Goal: Task Accomplishment & Management: Use online tool/utility

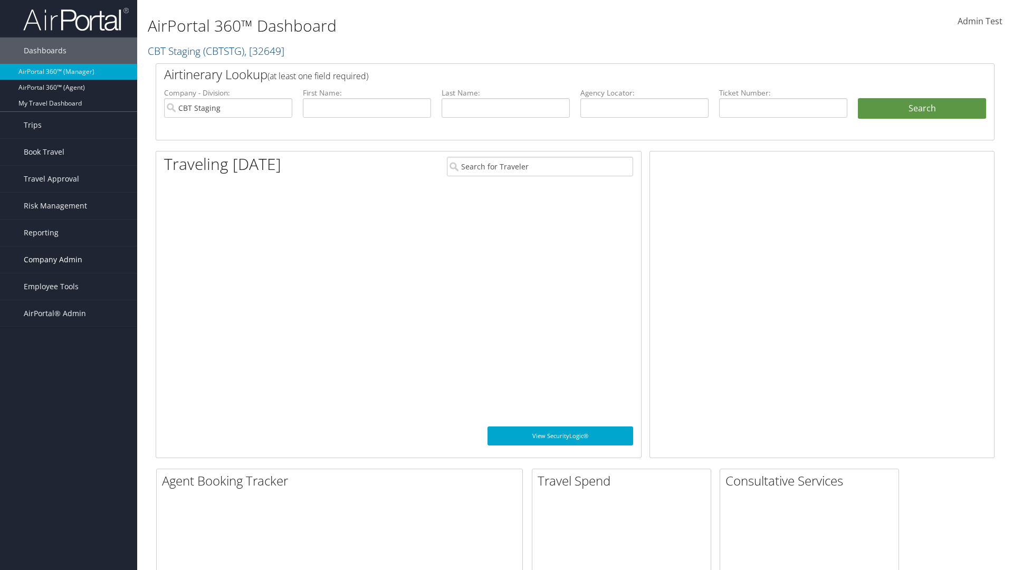
click at [69, 260] on span "Company Admin" at bounding box center [53, 259] width 59 height 26
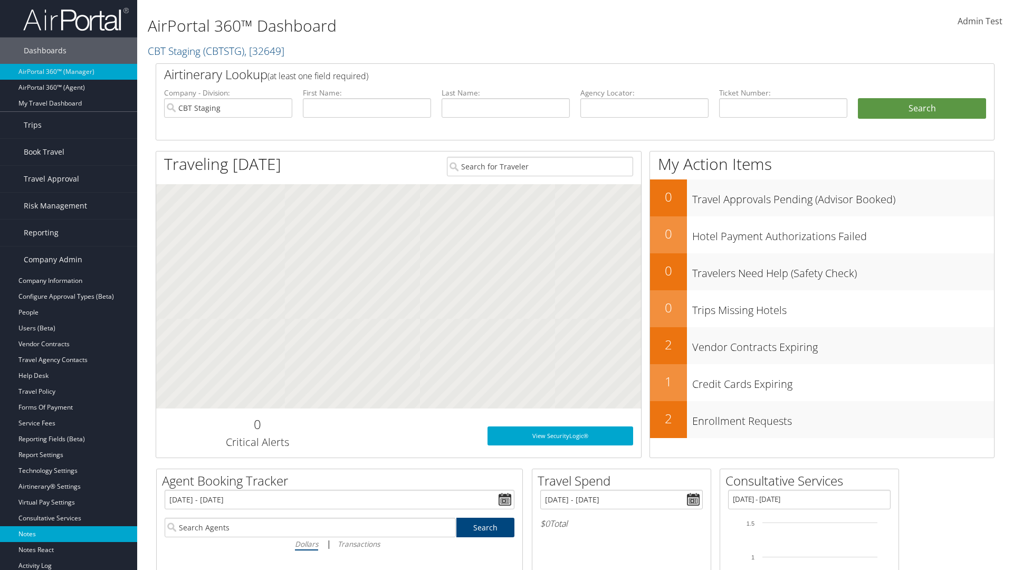
click at [69, 534] on link "Notes" at bounding box center [68, 534] width 137 height 16
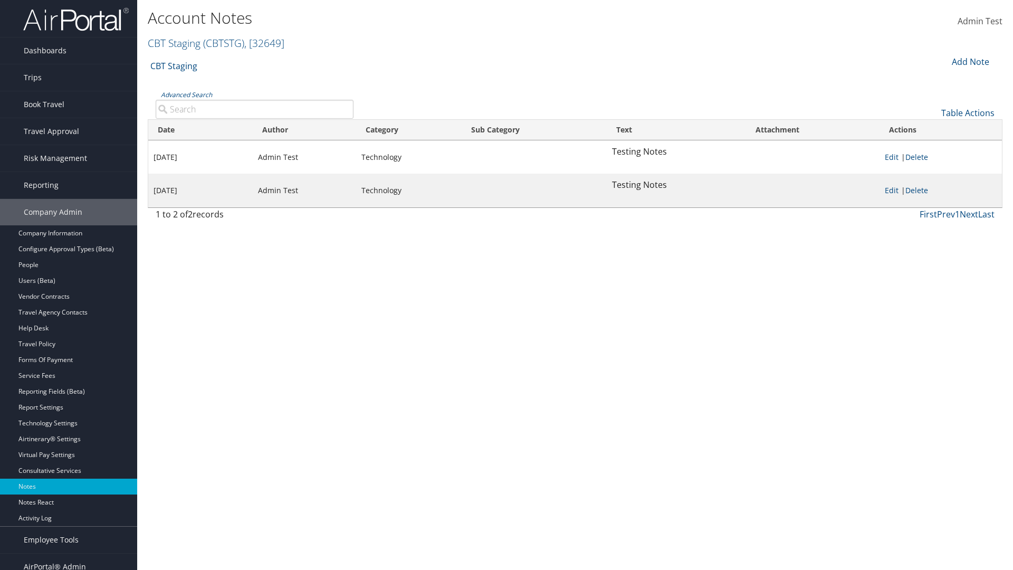
click at [969, 61] on div "Add Note" at bounding box center [970, 61] width 50 height 13
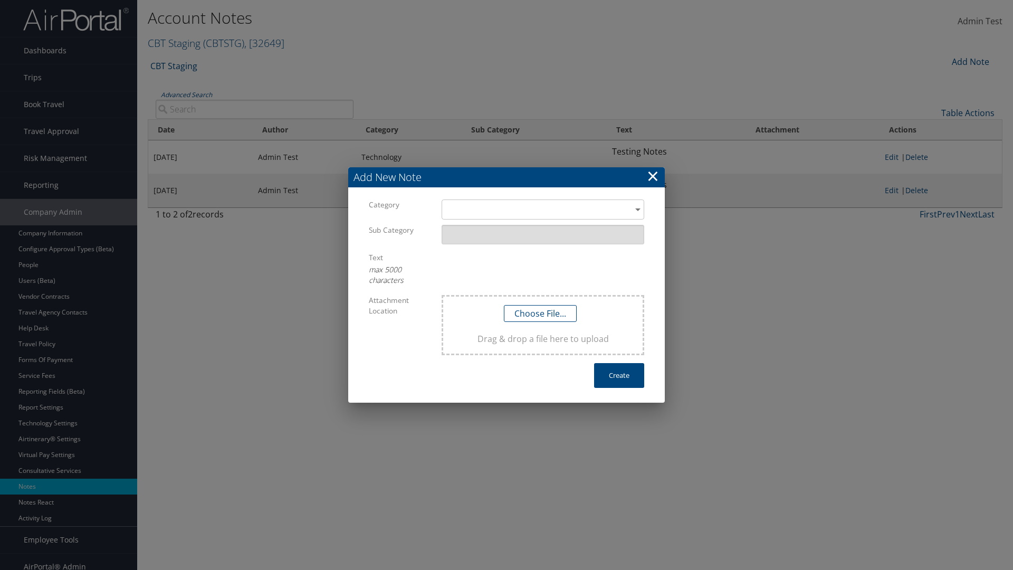
click at [507, 177] on h3 "Add New Note" at bounding box center [506, 177] width 317 height 20
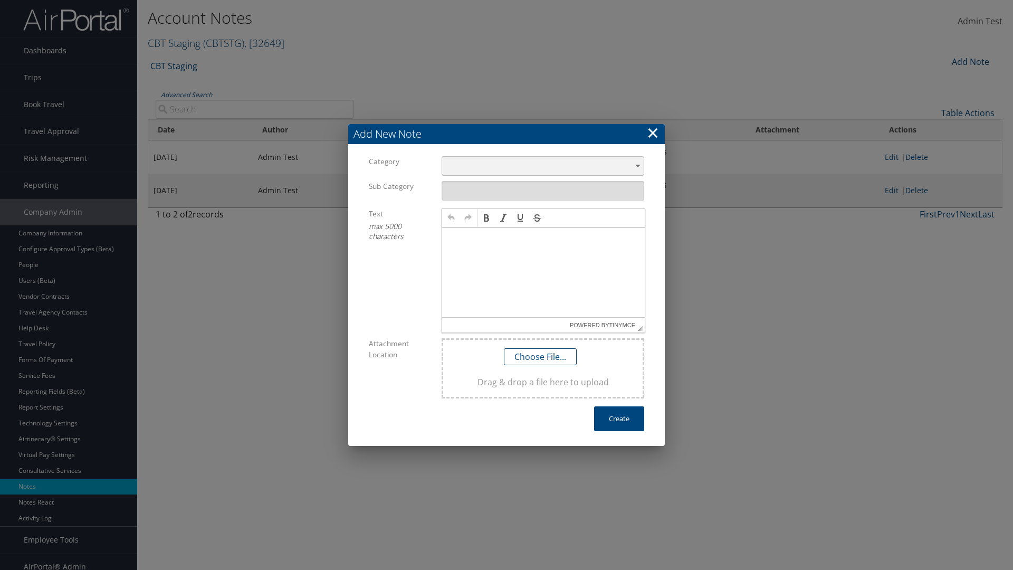
click at [543, 166] on div "​" at bounding box center [543, 166] width 203 height 20
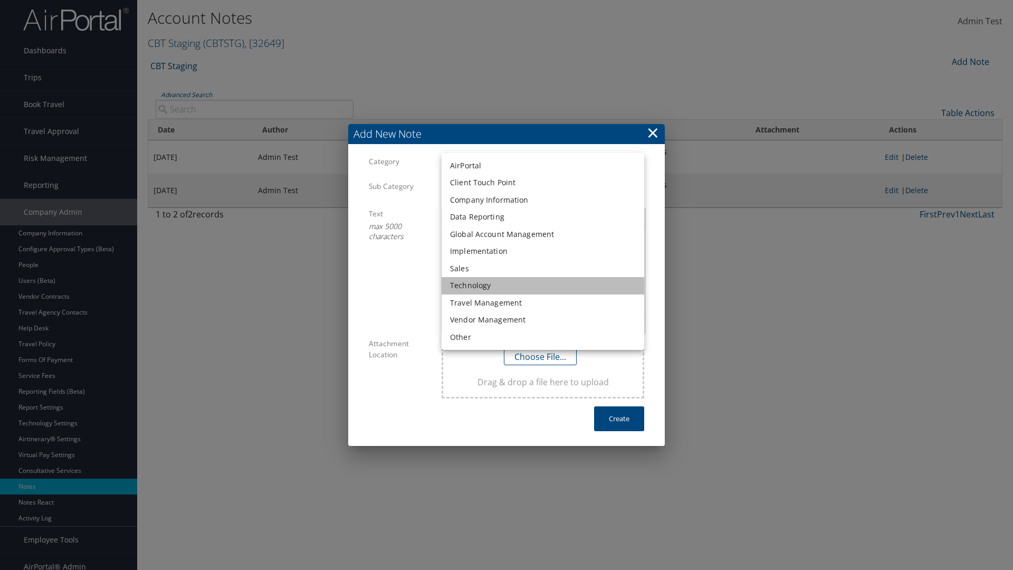
click at [543, 286] on li "Technology" at bounding box center [543, 285] width 203 height 17
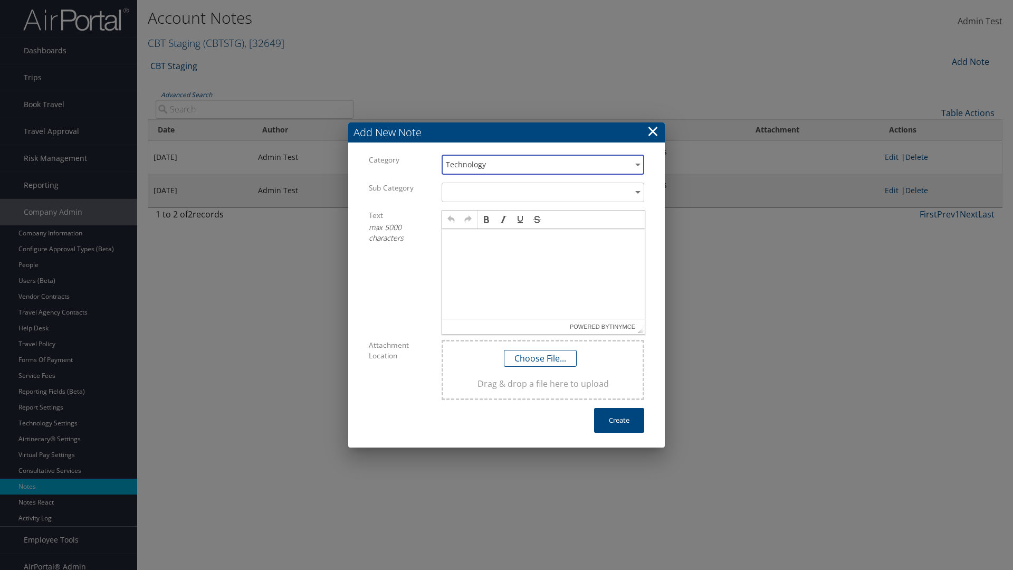
click at [544, 239] on p at bounding box center [543, 239] width 194 height 8
click at [619, 420] on button "Create" at bounding box center [619, 420] width 50 height 25
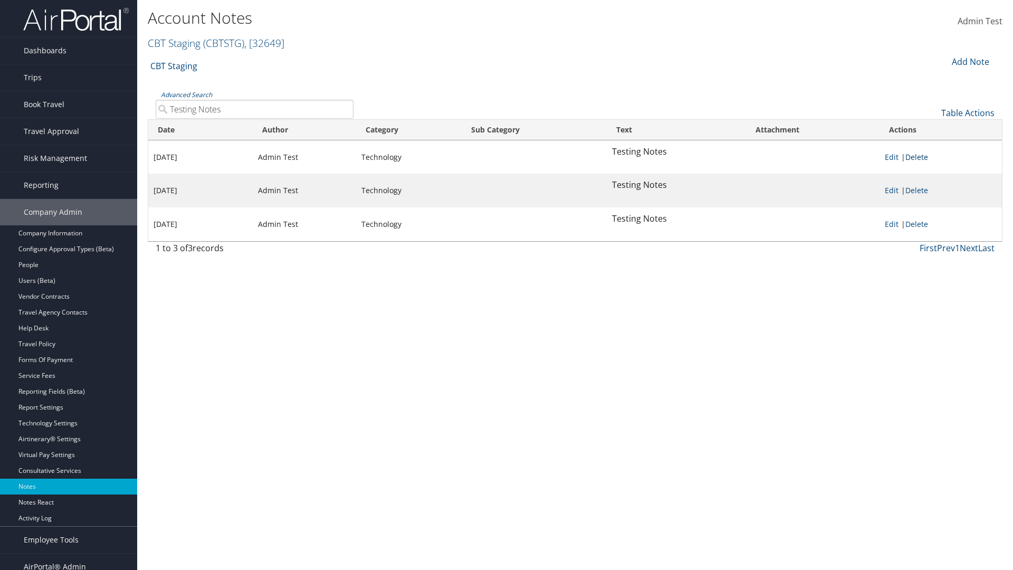
type input "Testing Notes"
click at [919, 157] on link "Delete" at bounding box center [917, 157] width 23 height 10
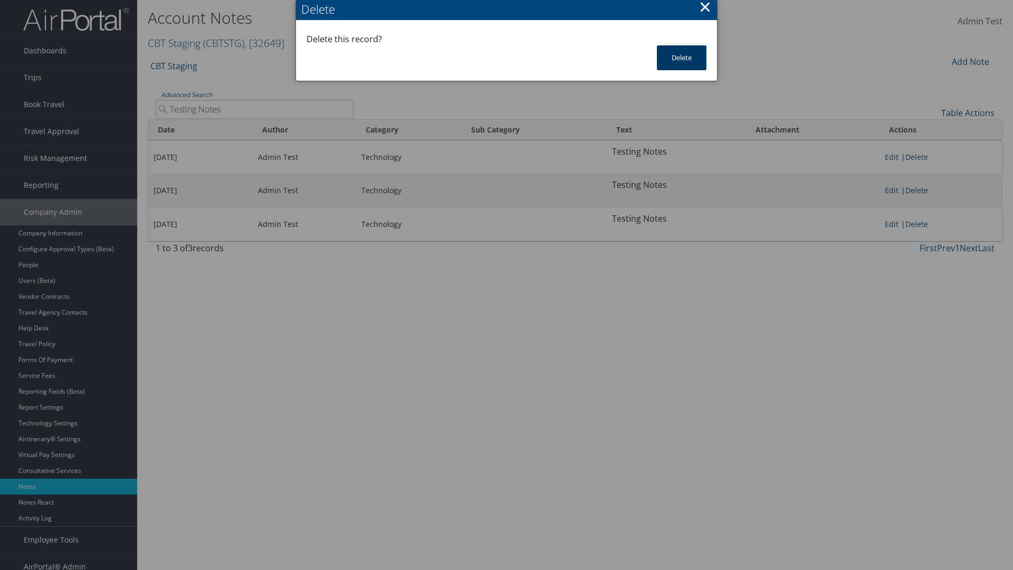
click at [682, 58] on button "Delete" at bounding box center [682, 57] width 50 height 25
